Goal: Task Accomplishment & Management: Manage account settings

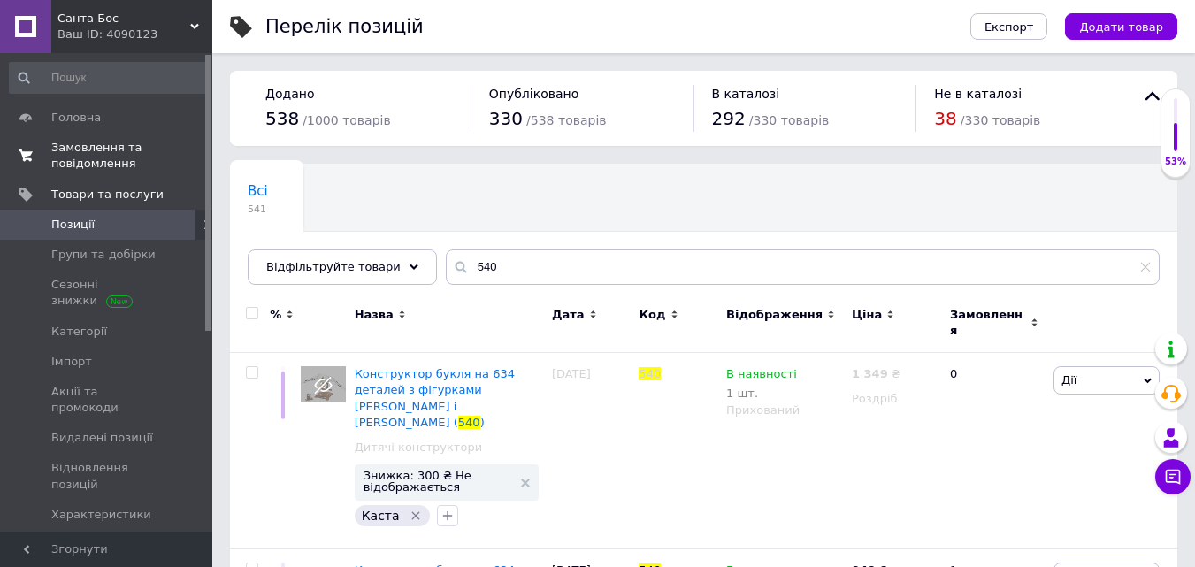
scroll to position [125, 0]
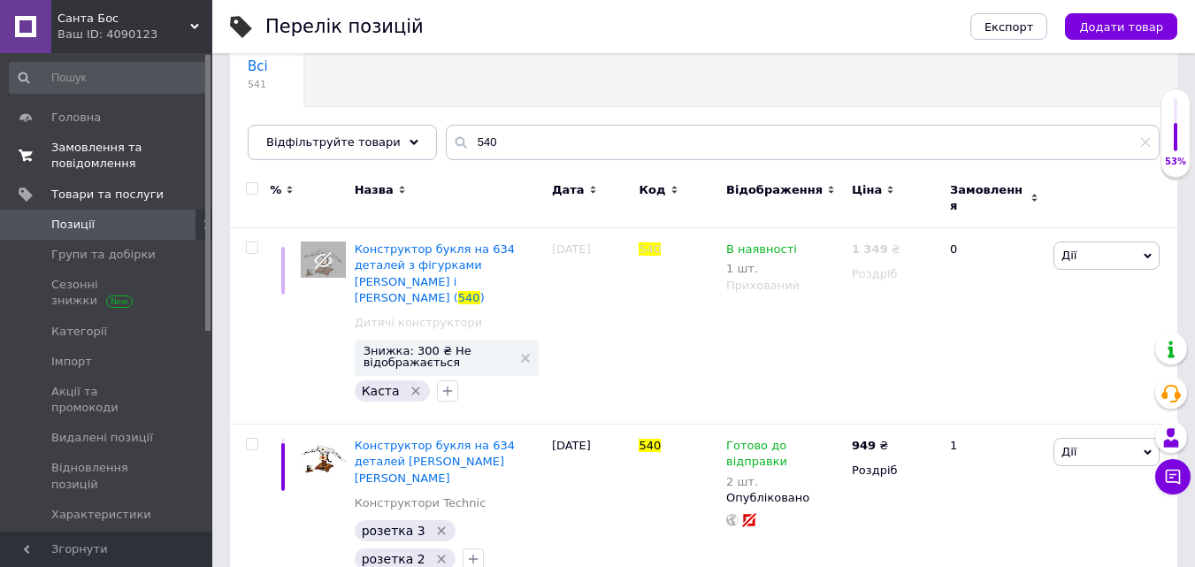
click at [100, 166] on span "Замовлення та повідомлення" at bounding box center [107, 156] width 112 height 32
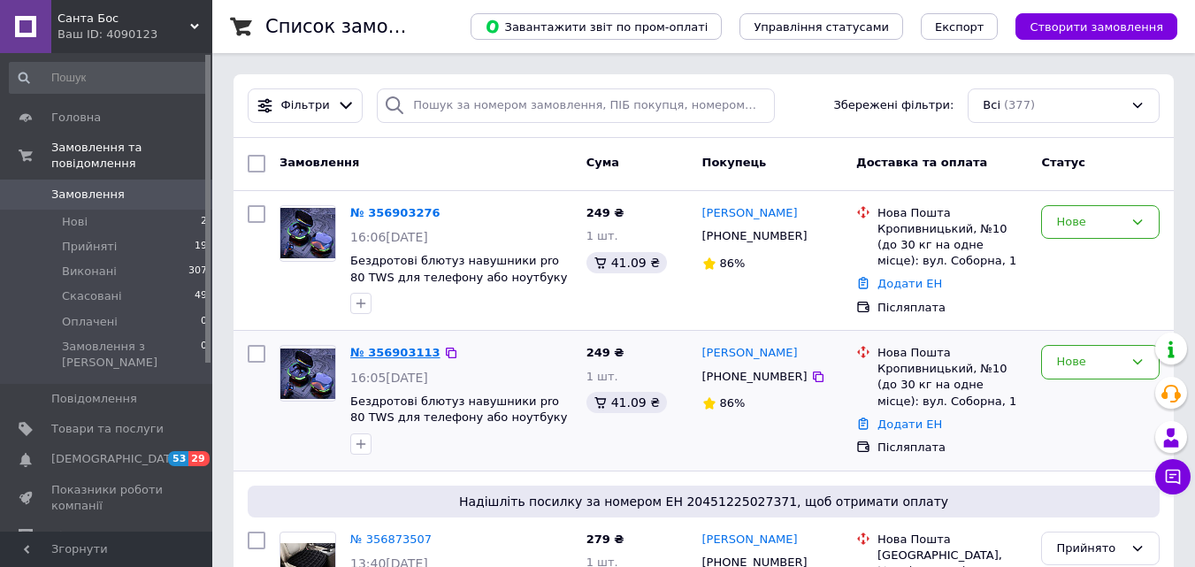
click at [383, 348] on link "№ 356903113" at bounding box center [395, 352] width 90 height 13
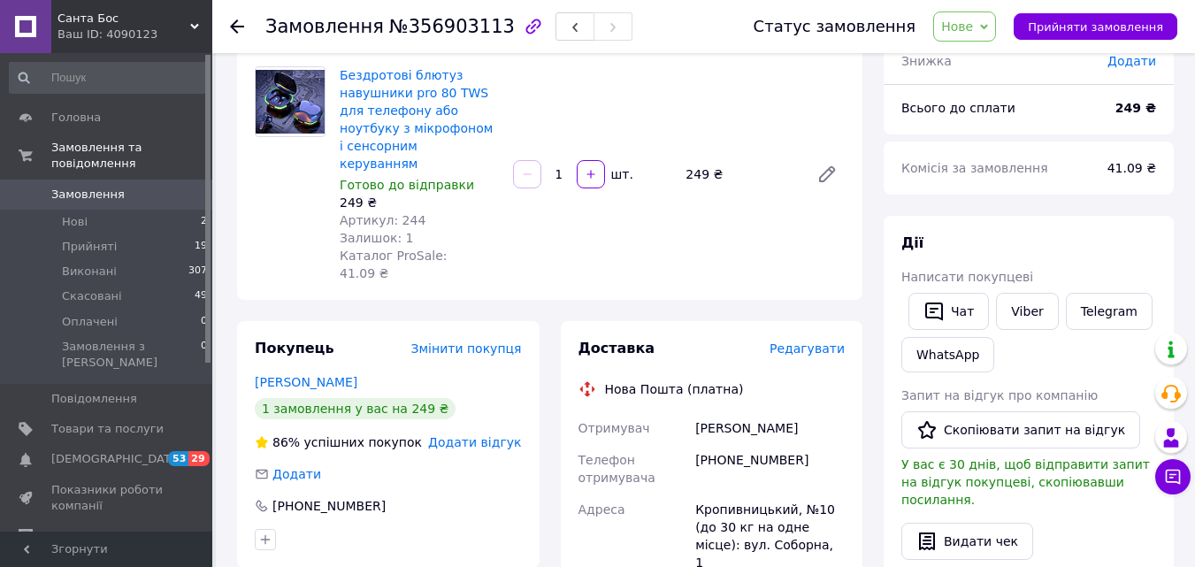
scroll to position [177, 0]
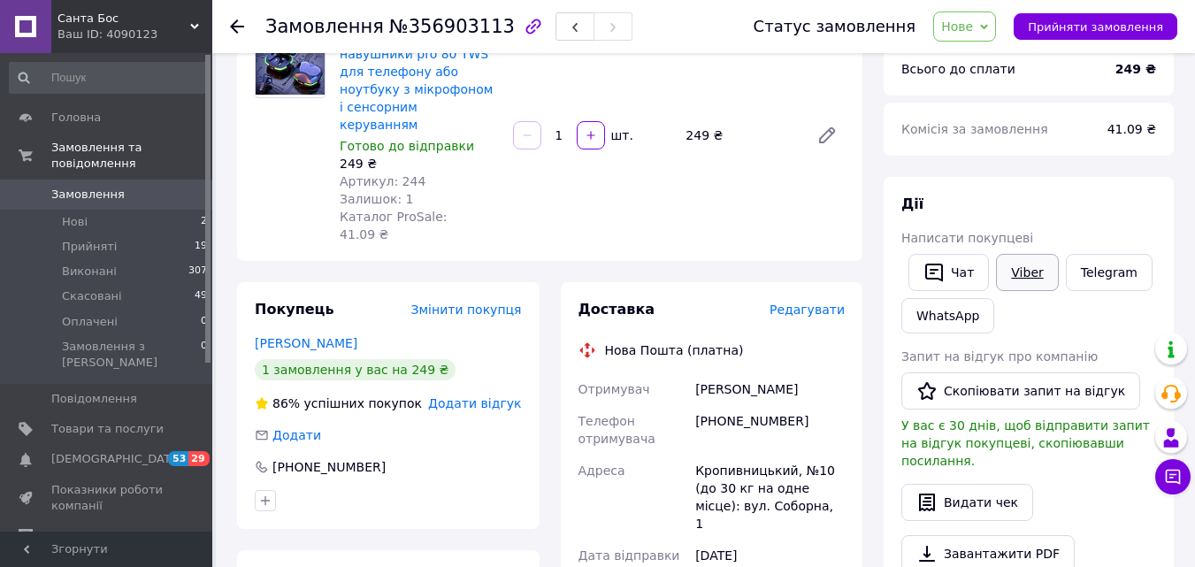
click at [1021, 280] on link "Viber" at bounding box center [1027, 272] width 62 height 37
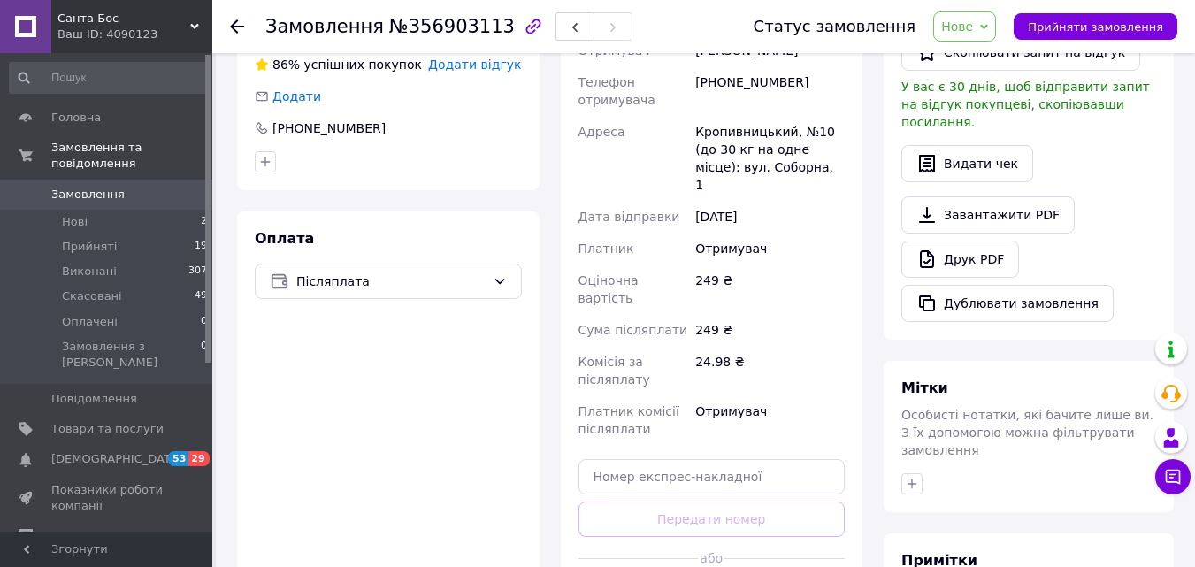
scroll to position [531, 0]
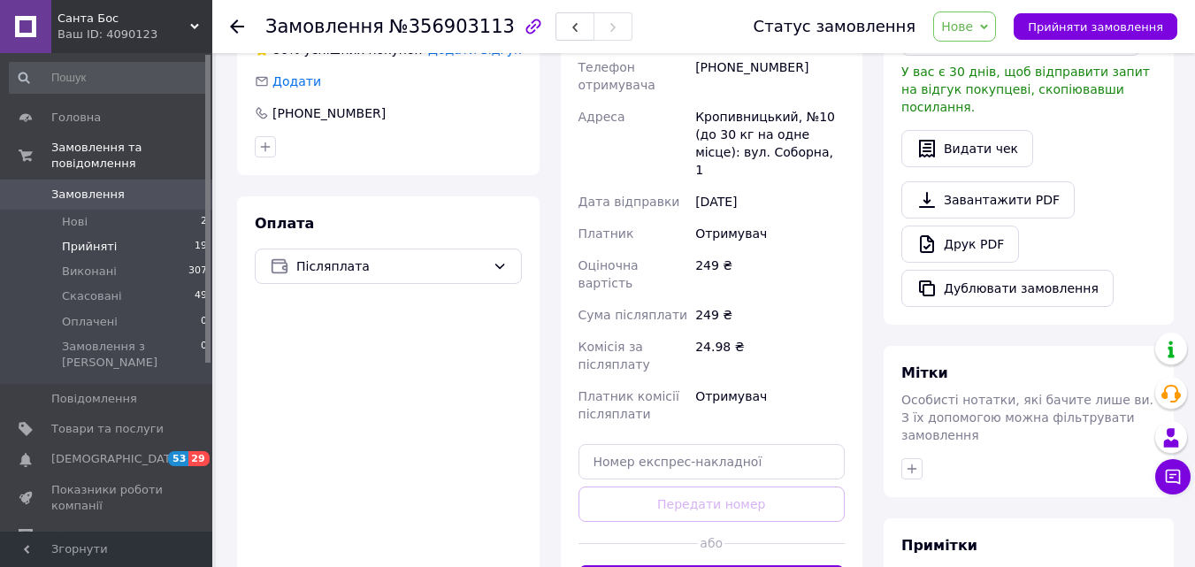
click at [103, 239] on span "Прийняті" at bounding box center [89, 247] width 55 height 16
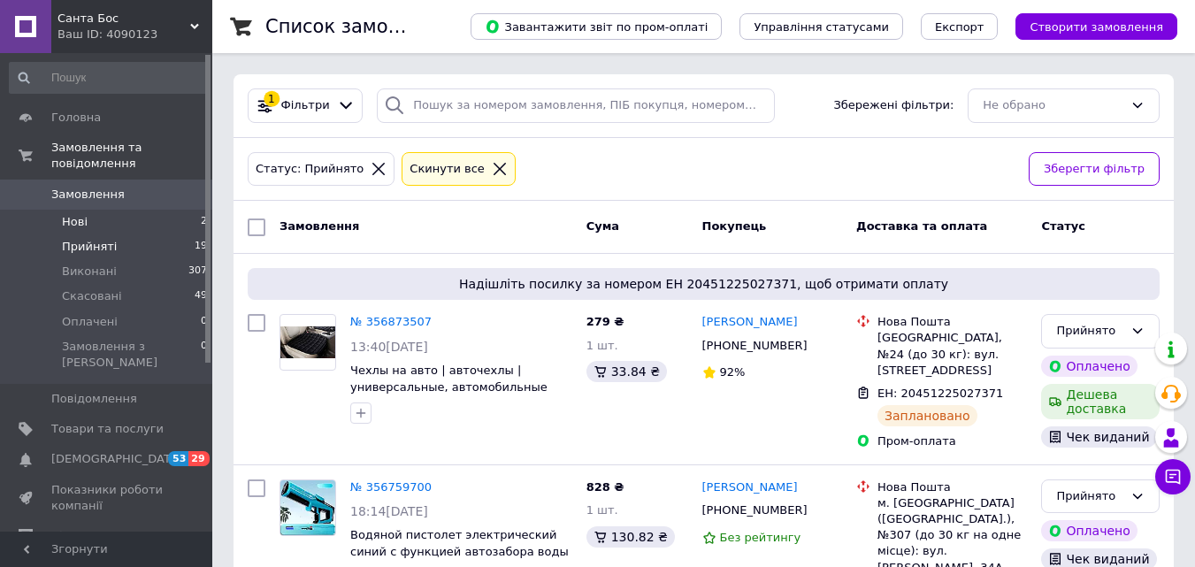
click at [68, 214] on span "Нові" at bounding box center [75, 222] width 26 height 16
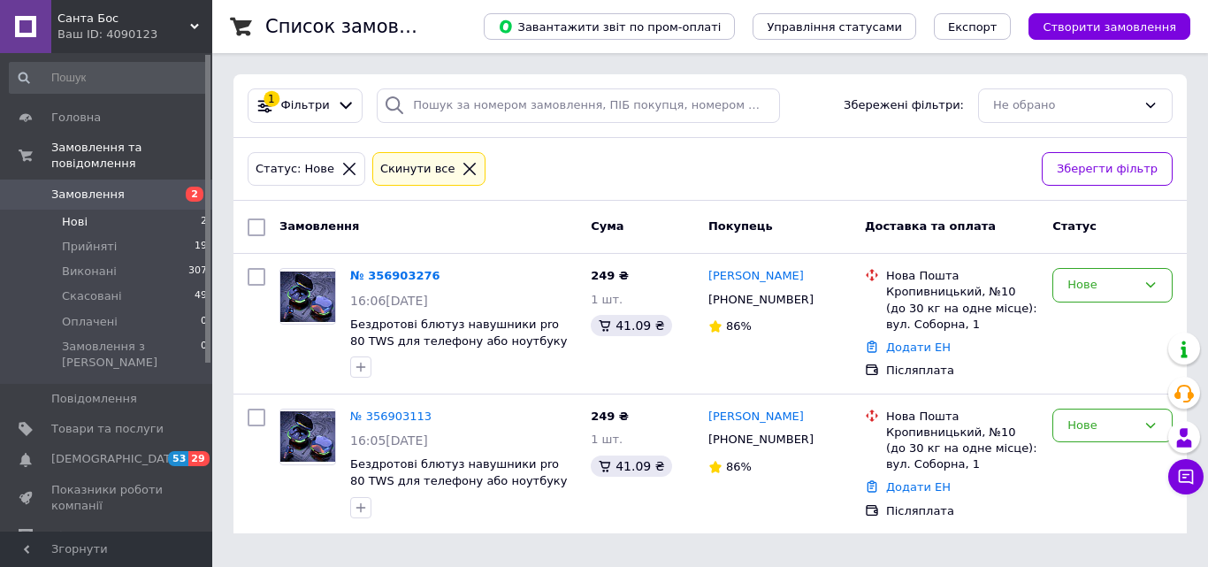
click at [841, 169] on div "Статус: Нове Cкинути все" at bounding box center [637, 170] width 787 height 42
click at [769, 271] on link "[PERSON_NAME]" at bounding box center [755, 276] width 95 height 17
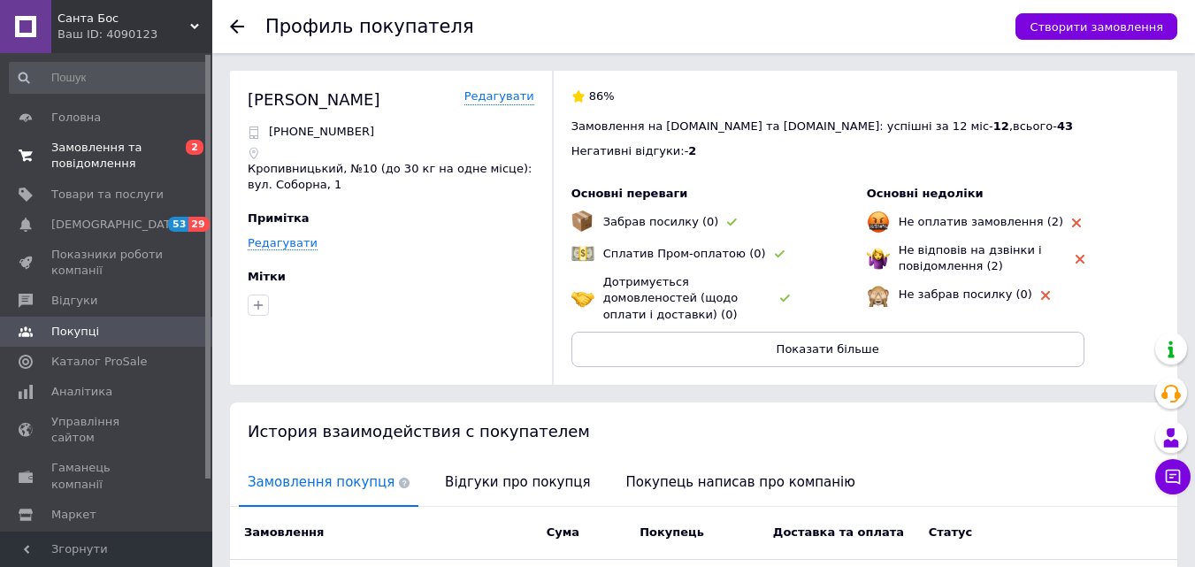
click at [103, 145] on span "Замовлення та повідомлення" at bounding box center [107, 156] width 112 height 32
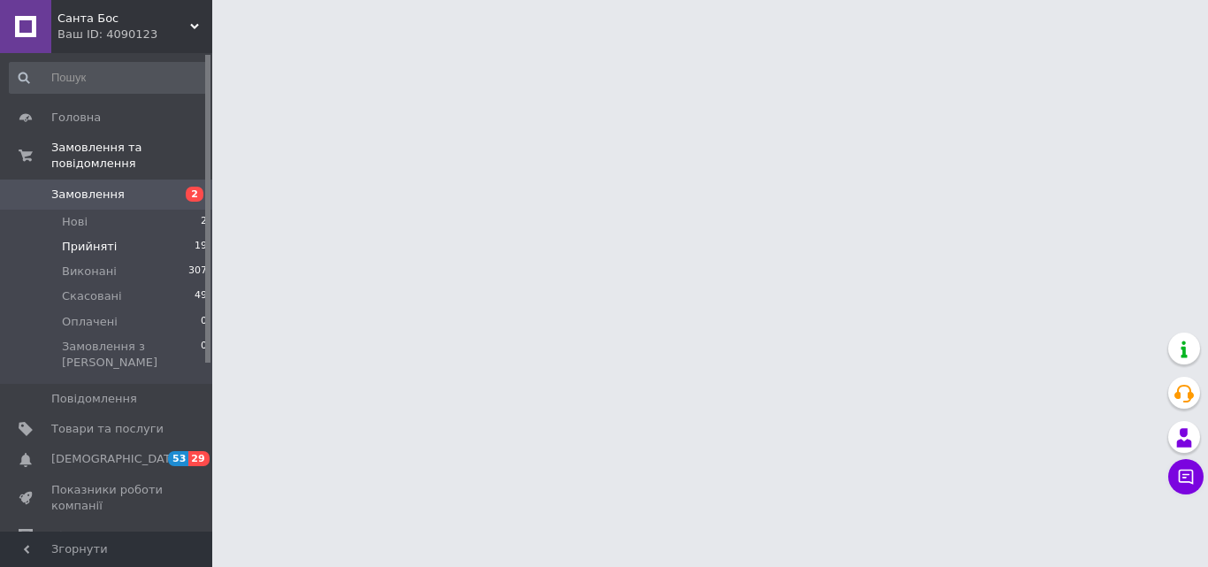
click at [103, 239] on span "Прийняті" at bounding box center [89, 247] width 55 height 16
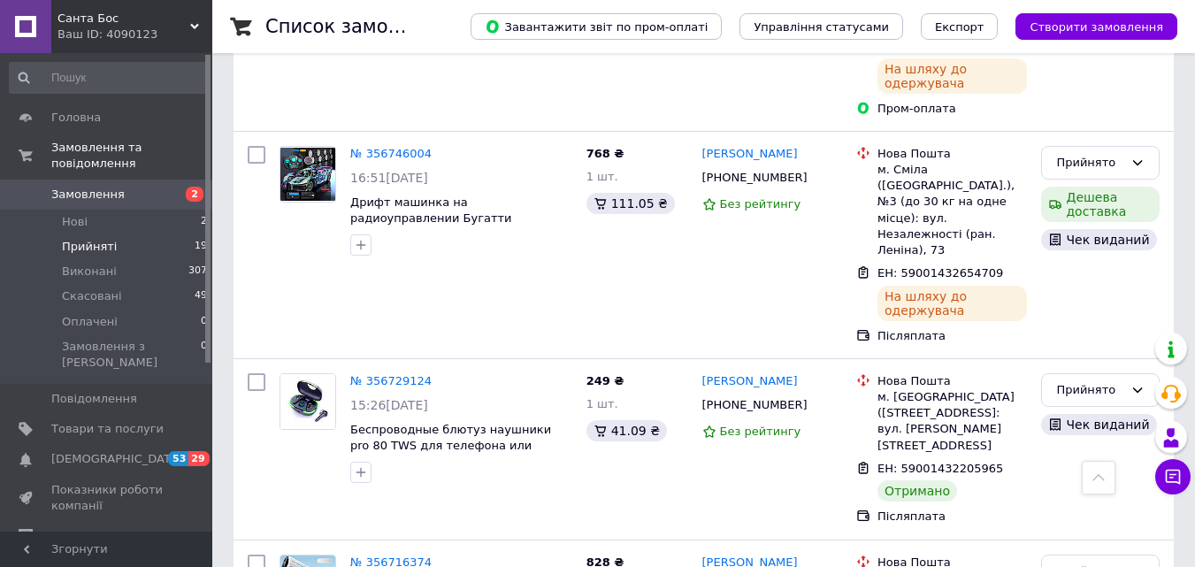
scroll to position [619, 0]
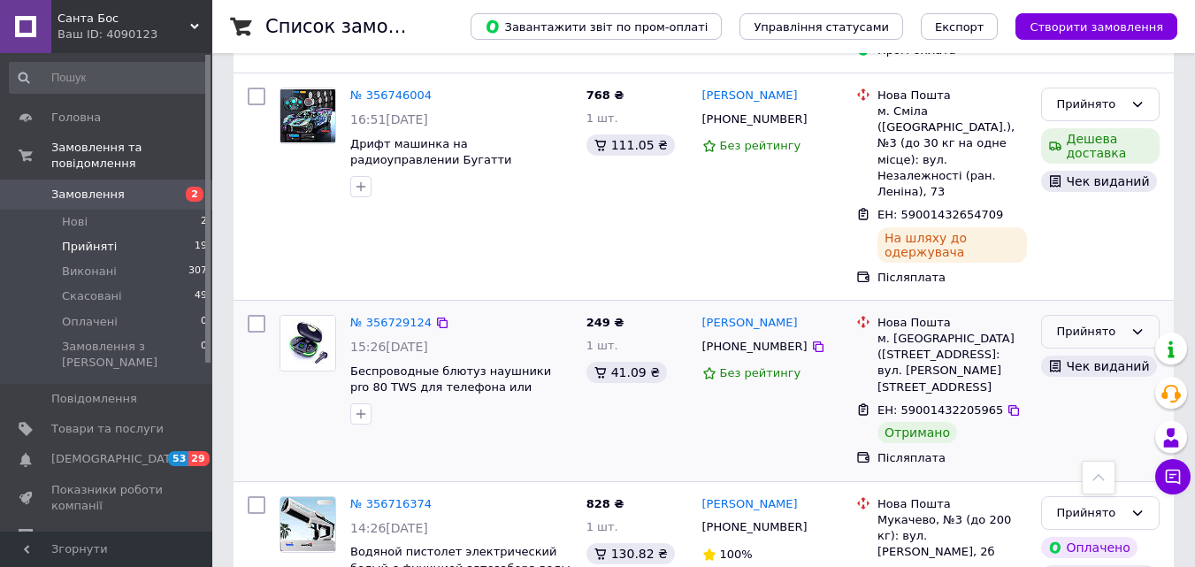
click at [1105, 323] on div "Прийнято" at bounding box center [1089, 332] width 67 height 19
click at [1102, 352] on li "Виконано" at bounding box center [1100, 368] width 117 height 33
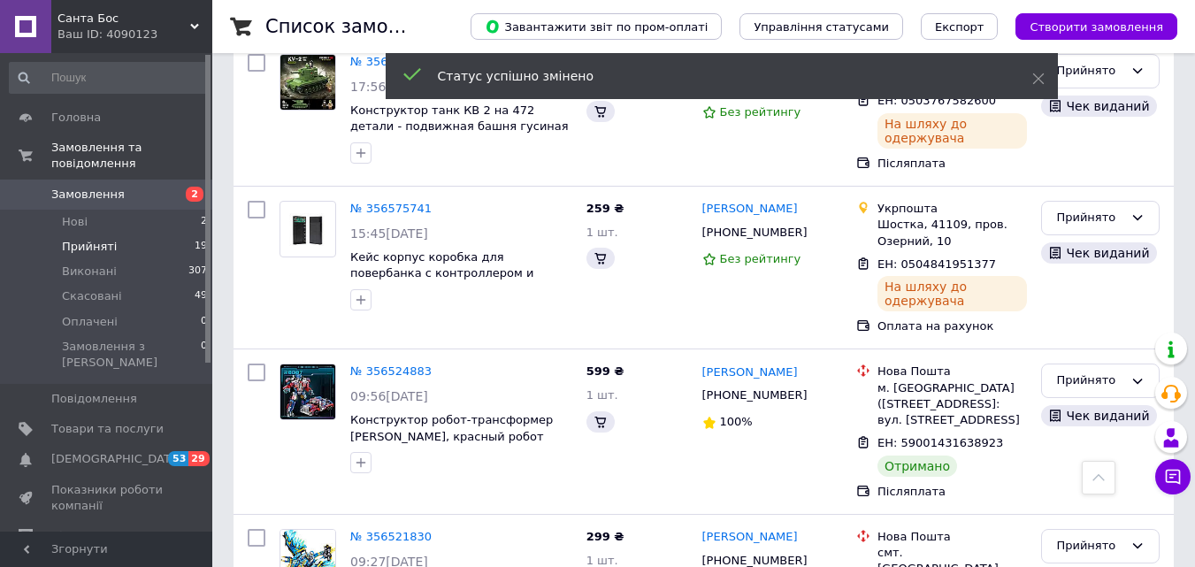
scroll to position [2211, 0]
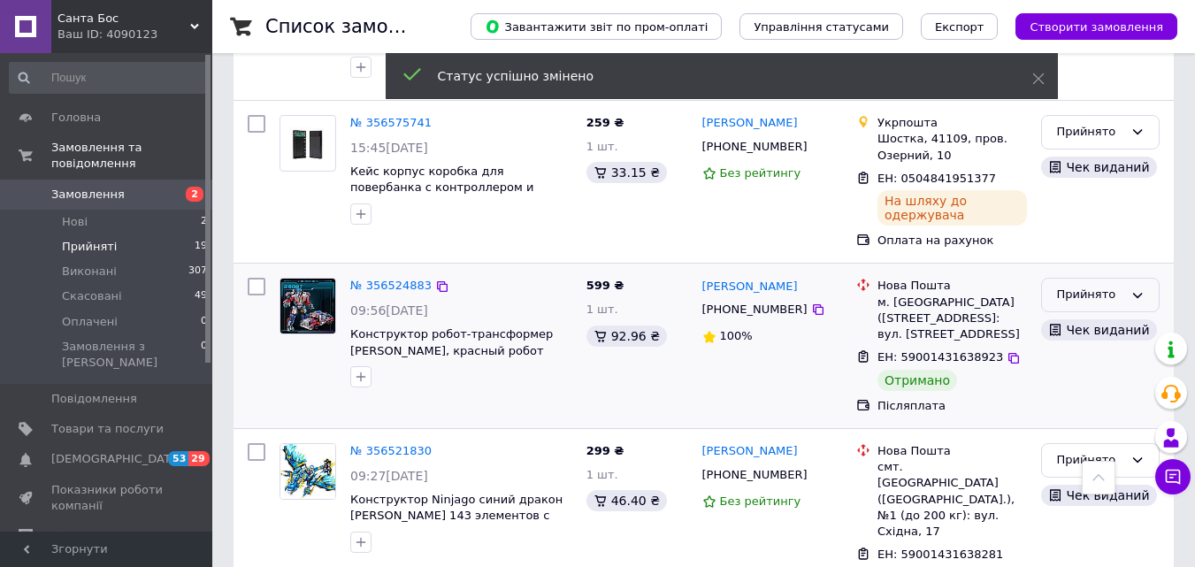
click at [1115, 286] on div "Прийнято" at bounding box center [1089, 295] width 67 height 19
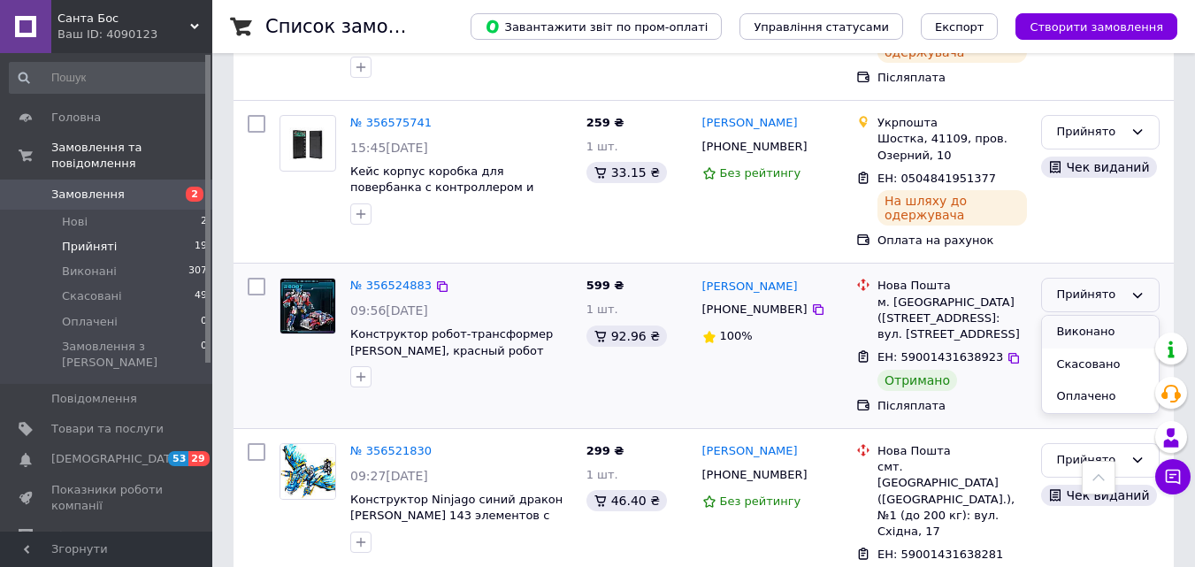
click at [1106, 316] on li "Виконано" at bounding box center [1100, 332] width 117 height 33
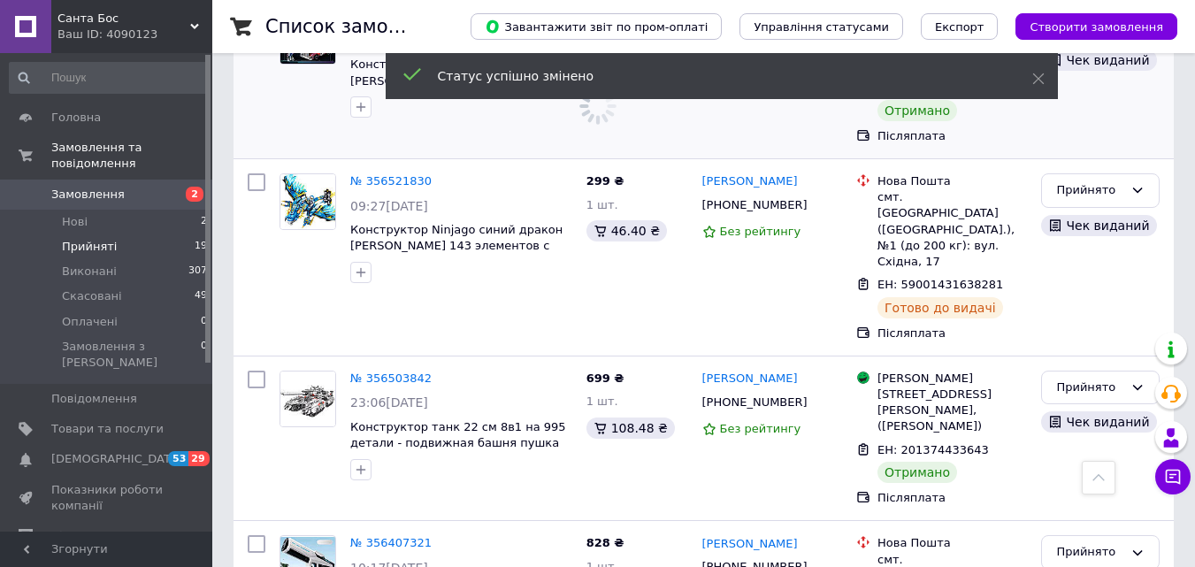
scroll to position [2476, 0]
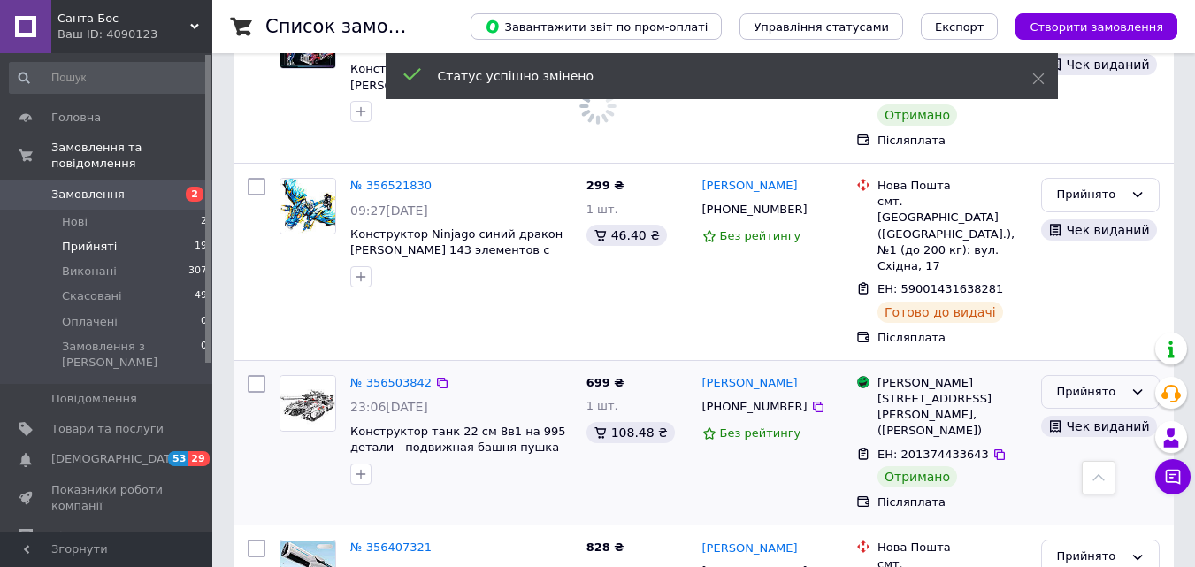
click at [1106, 383] on div "Прийнято" at bounding box center [1089, 392] width 67 height 19
click at [1096, 412] on li "Виконано" at bounding box center [1100, 428] width 117 height 33
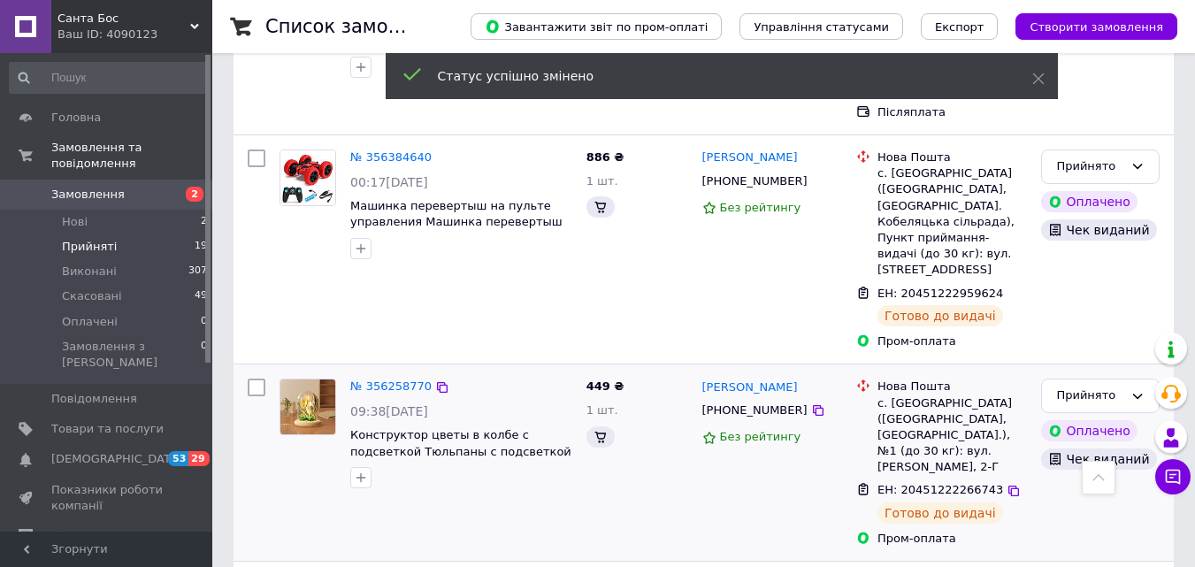
scroll to position [3093, 0]
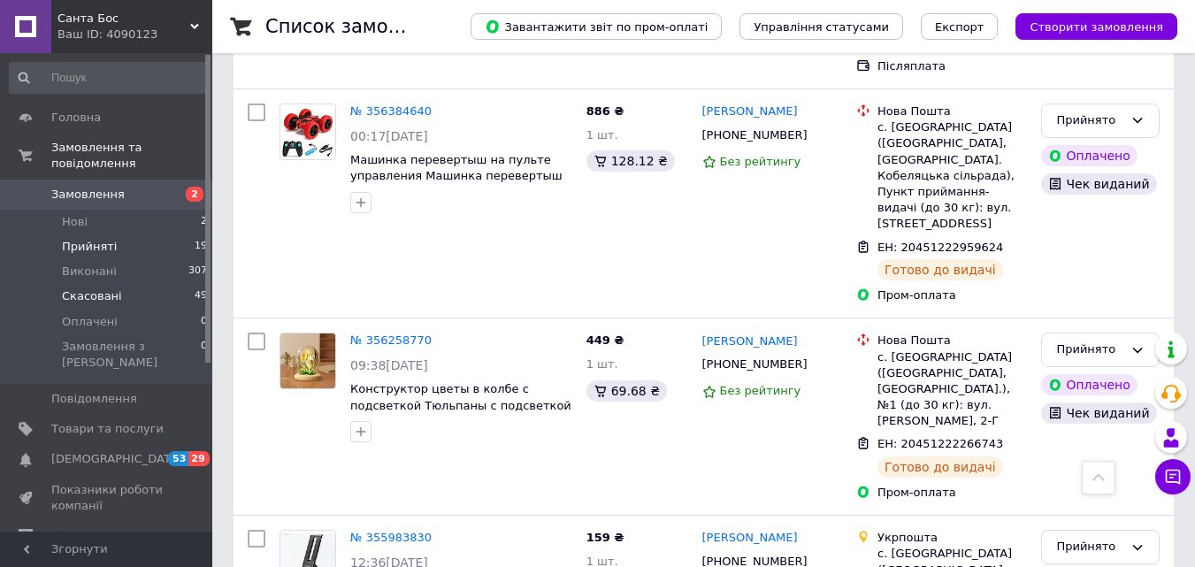
click at [101, 288] on span "Скасовані" at bounding box center [92, 296] width 60 height 16
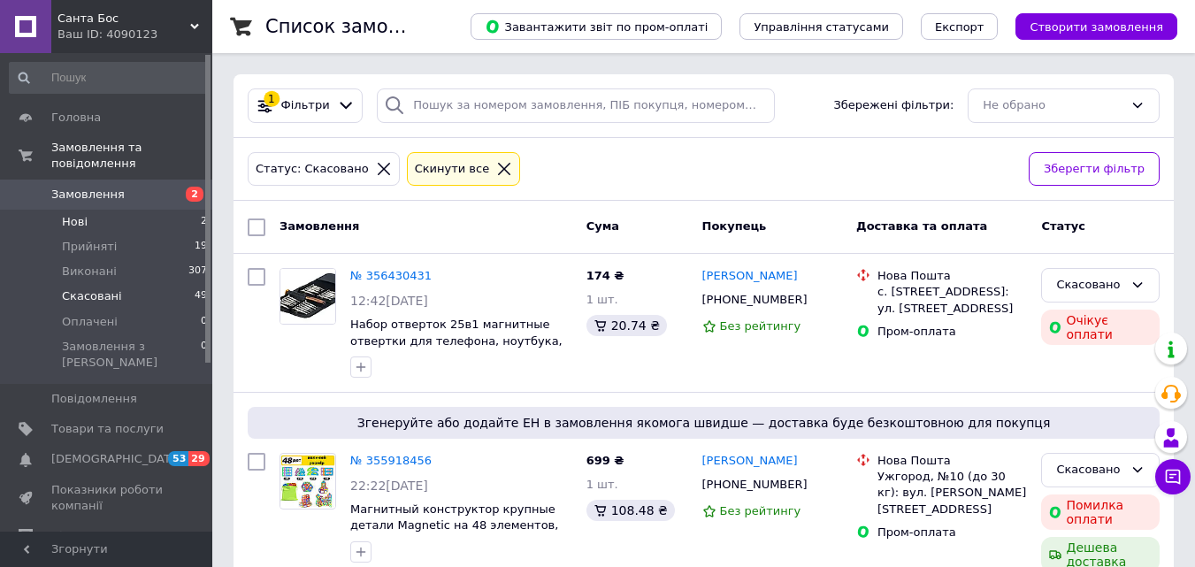
click at [90, 210] on li "Нові 2" at bounding box center [109, 222] width 218 height 25
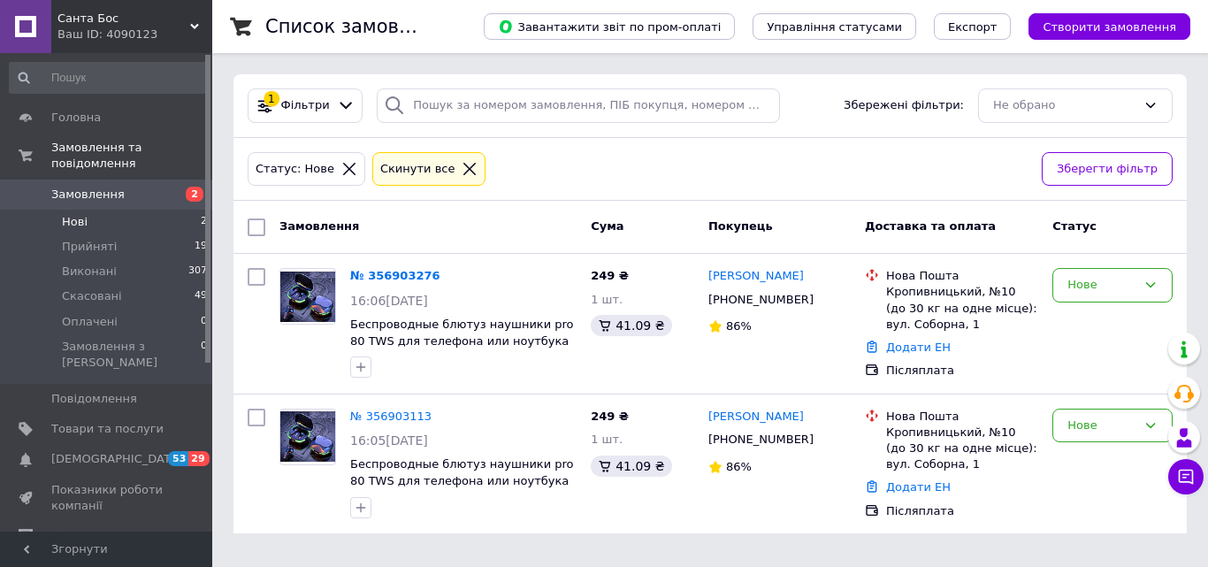
click at [83, 214] on span "Нові" at bounding box center [75, 222] width 26 height 16
click at [439, 259] on div "№ 356903276 16:06, 12.08.2025 Беспроводные блютуз наушники pro 80 TWS для телеф…" at bounding box center [709, 324] width 953 height 140
